Goal: Use online tool/utility: Use online tool/utility

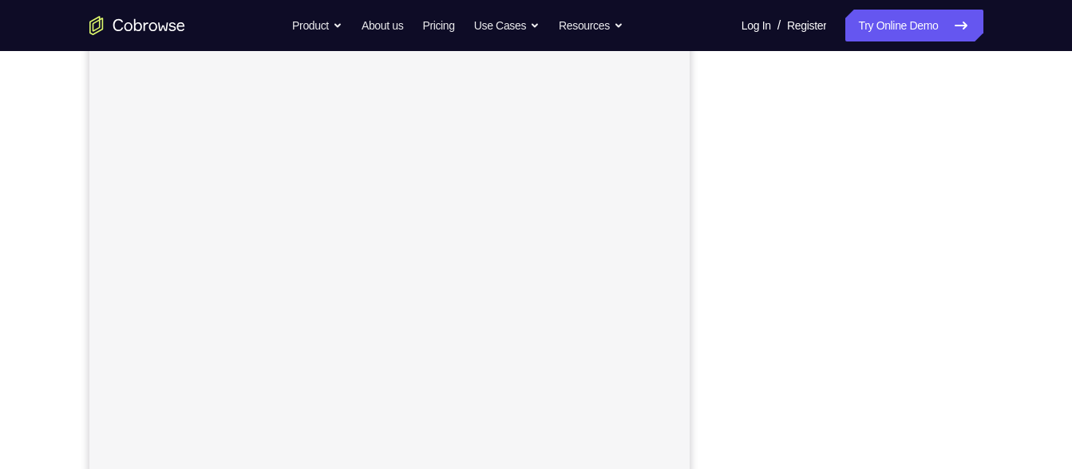
scroll to position [222, 0]
click at [897, 29] on link "Try Online Demo" at bounding box center [913, 26] width 137 height 32
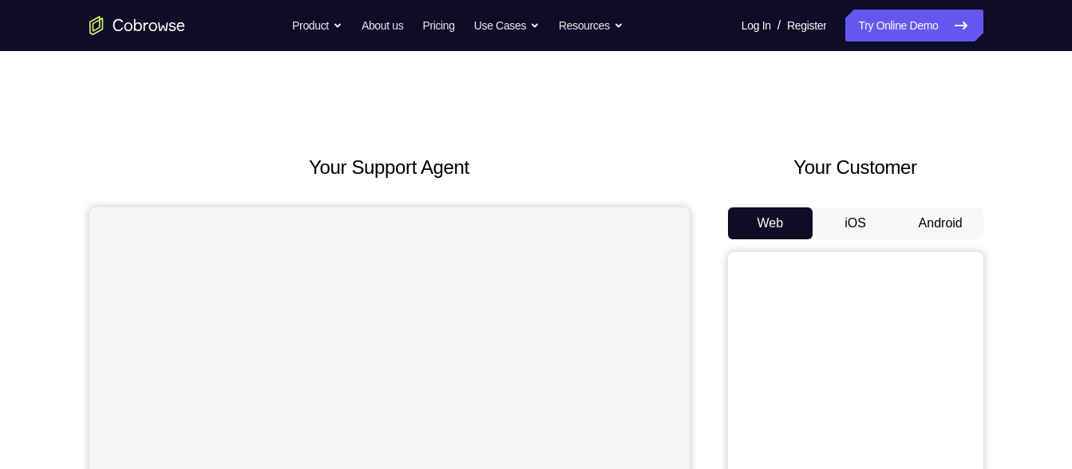
click at [936, 222] on button "Android" at bounding box center [940, 224] width 85 height 32
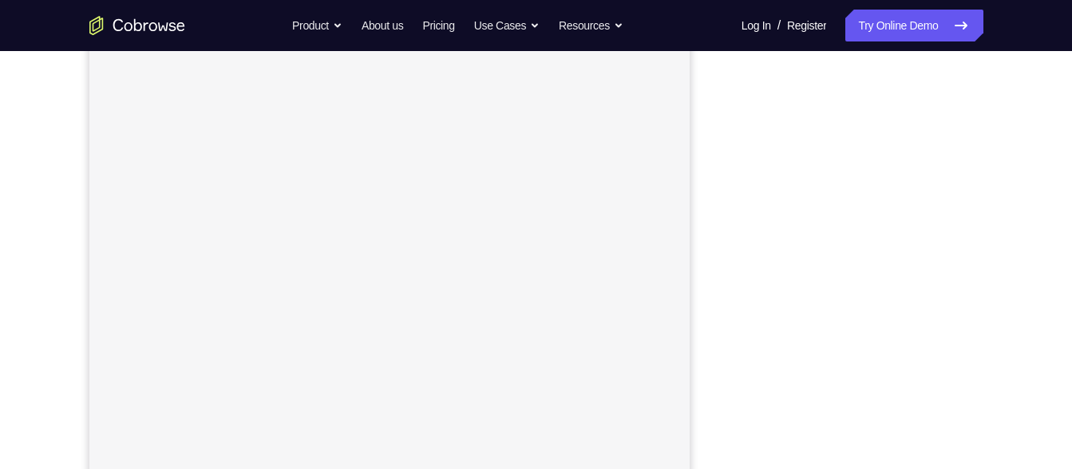
scroll to position [244, 0]
click at [936, 37] on link "Try Online Demo" at bounding box center [913, 26] width 137 height 32
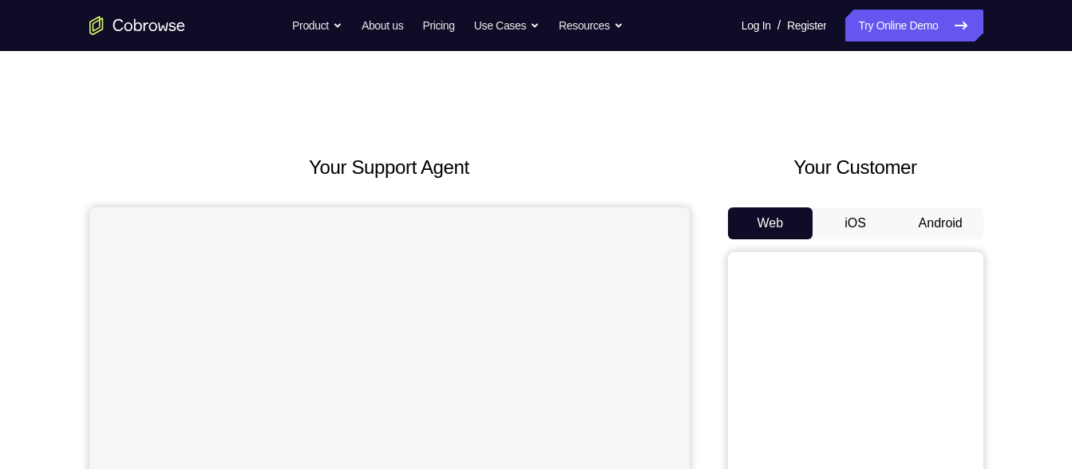
click at [930, 234] on button "Android" at bounding box center [940, 224] width 85 height 32
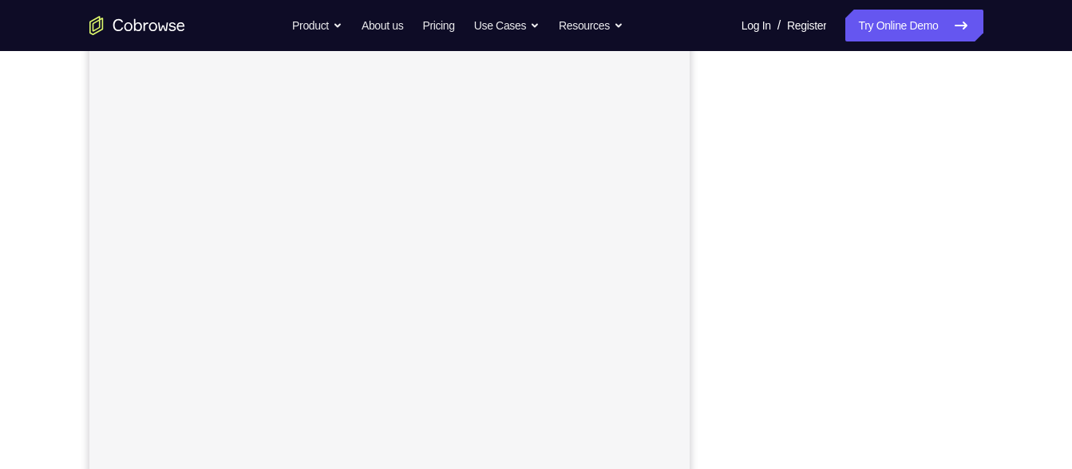
scroll to position [263, 0]
click at [912, 30] on link "Try Online Demo" at bounding box center [913, 26] width 137 height 32
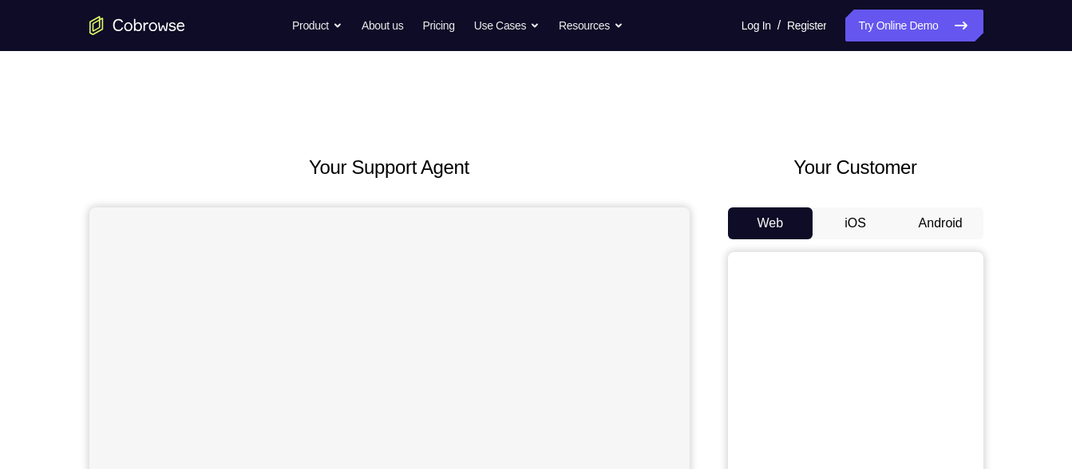
click at [948, 232] on button "Android" at bounding box center [940, 224] width 85 height 32
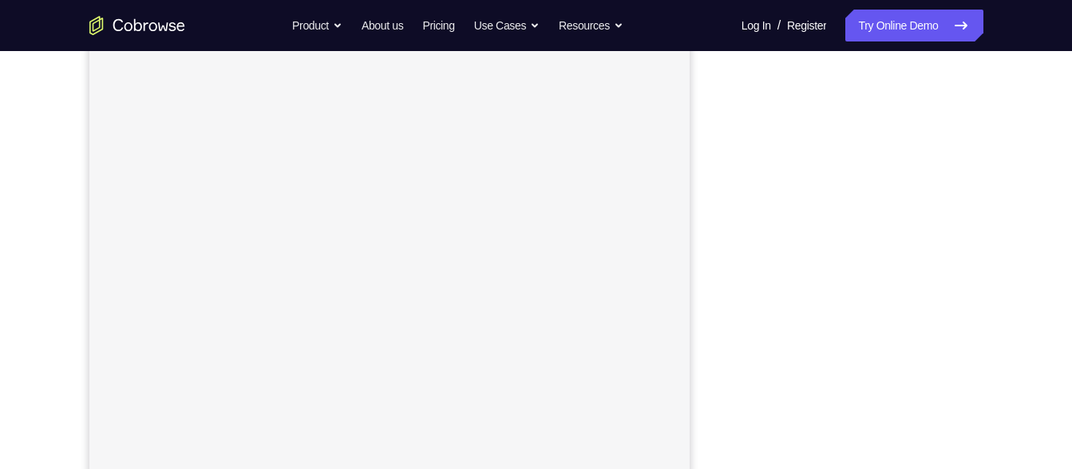
scroll to position [241, 0]
